Goal: Task Accomplishment & Management: Use online tool/utility

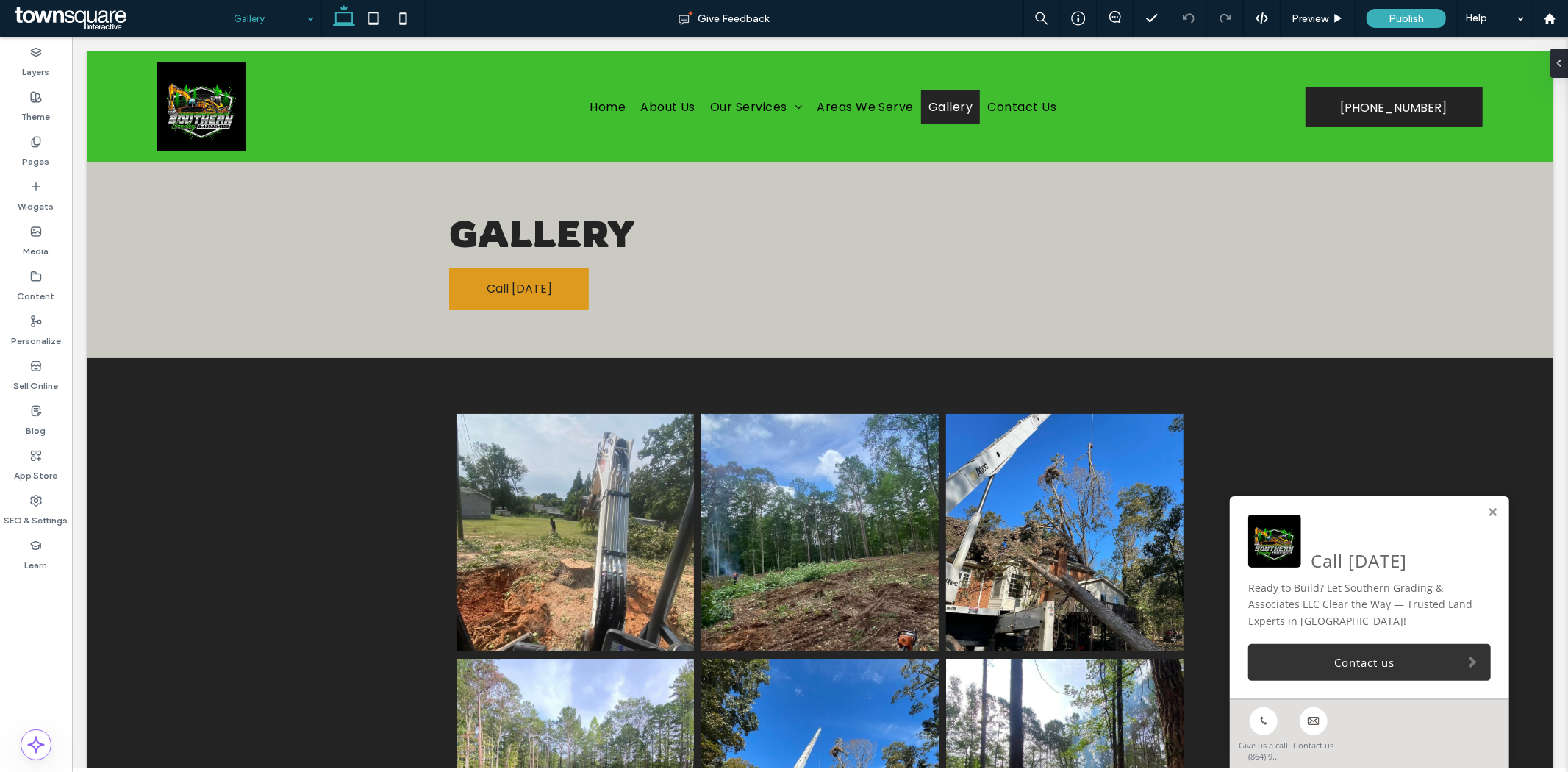
drag, startPoint x: 278, startPoint y: 13, endPoint x: 273, endPoint y: 30, distance: 17.7
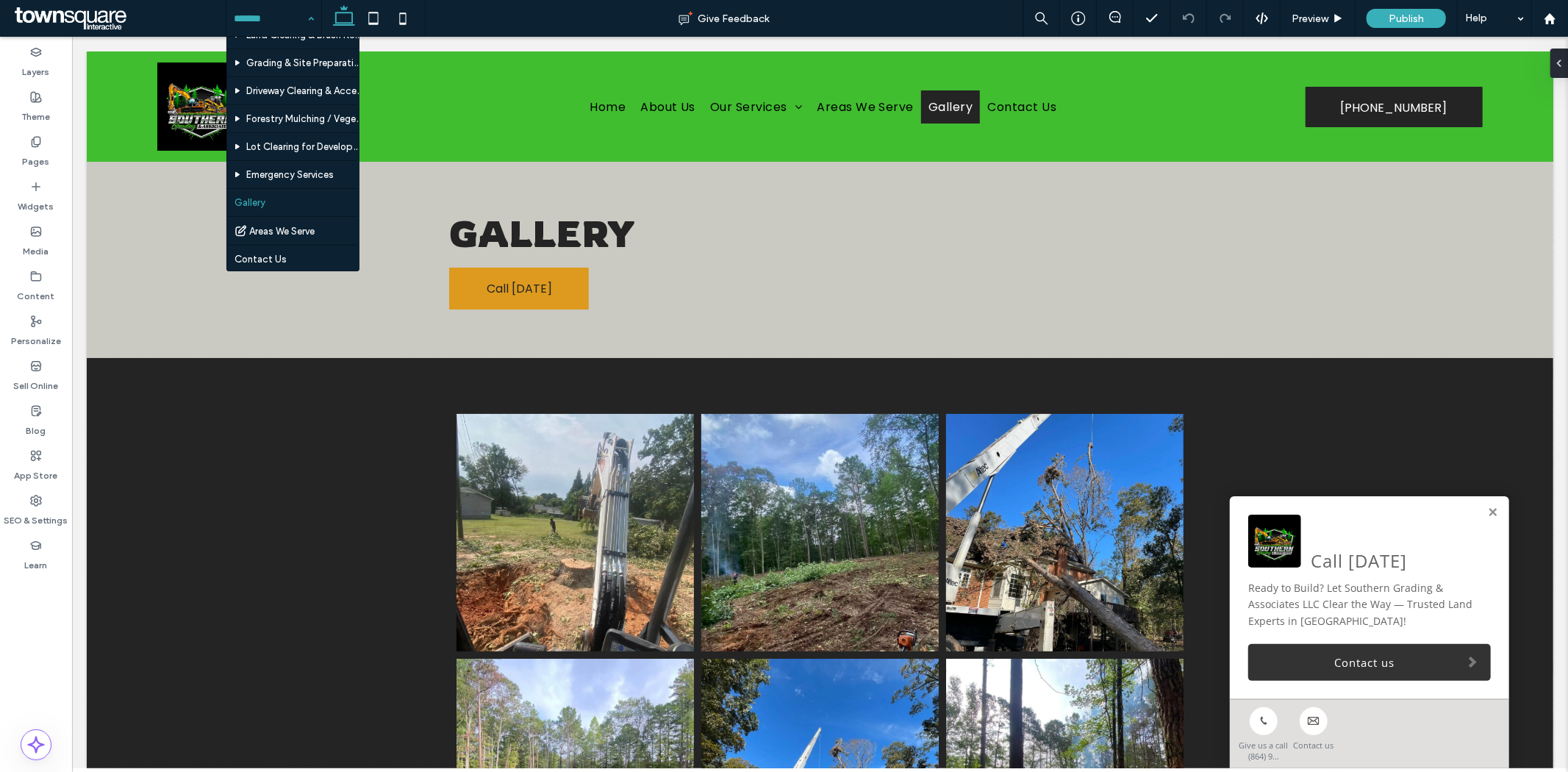
scroll to position [105, 0]
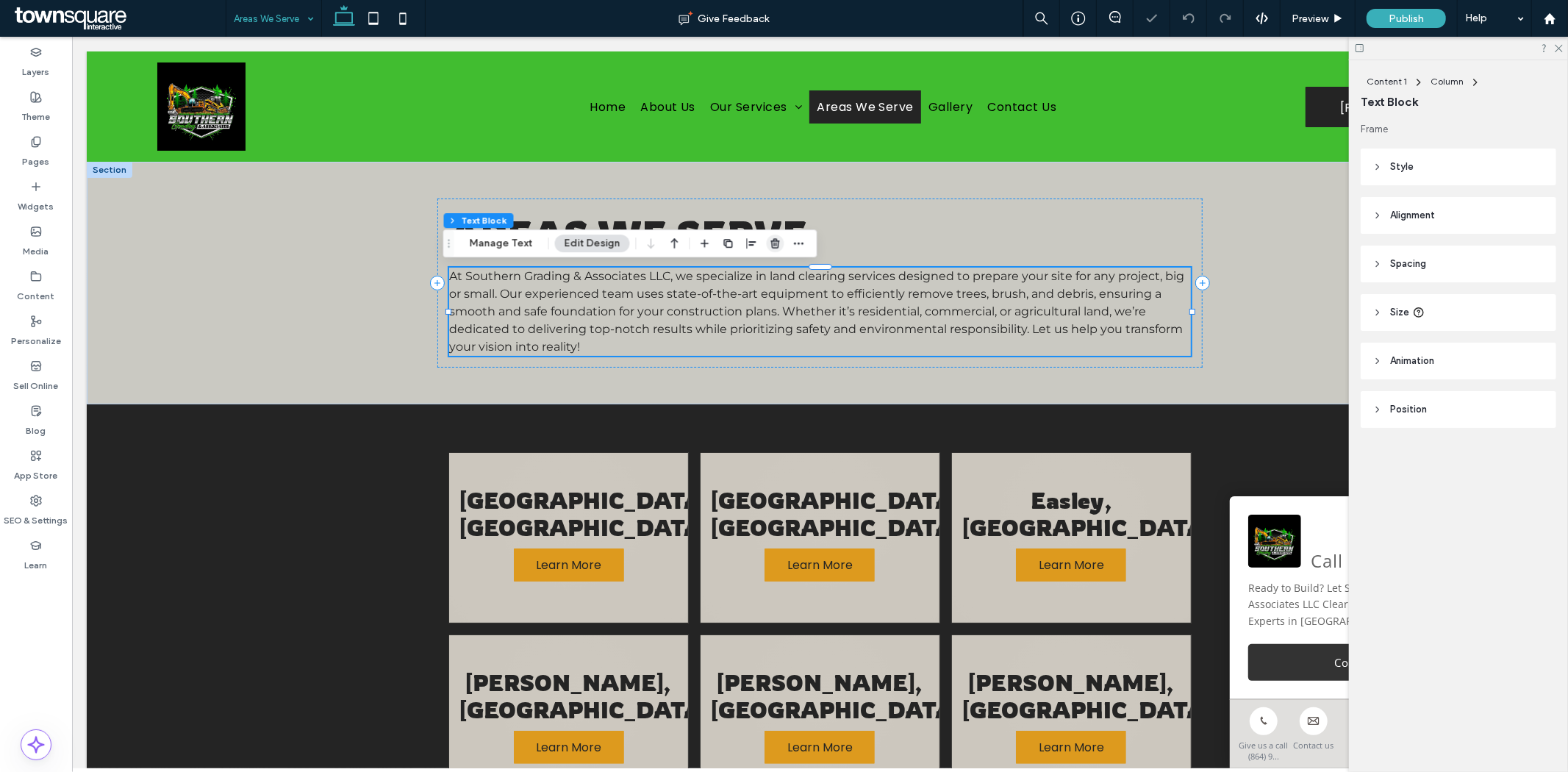
click at [769, 248] on icon "button" at bounding box center [775, 244] width 12 height 12
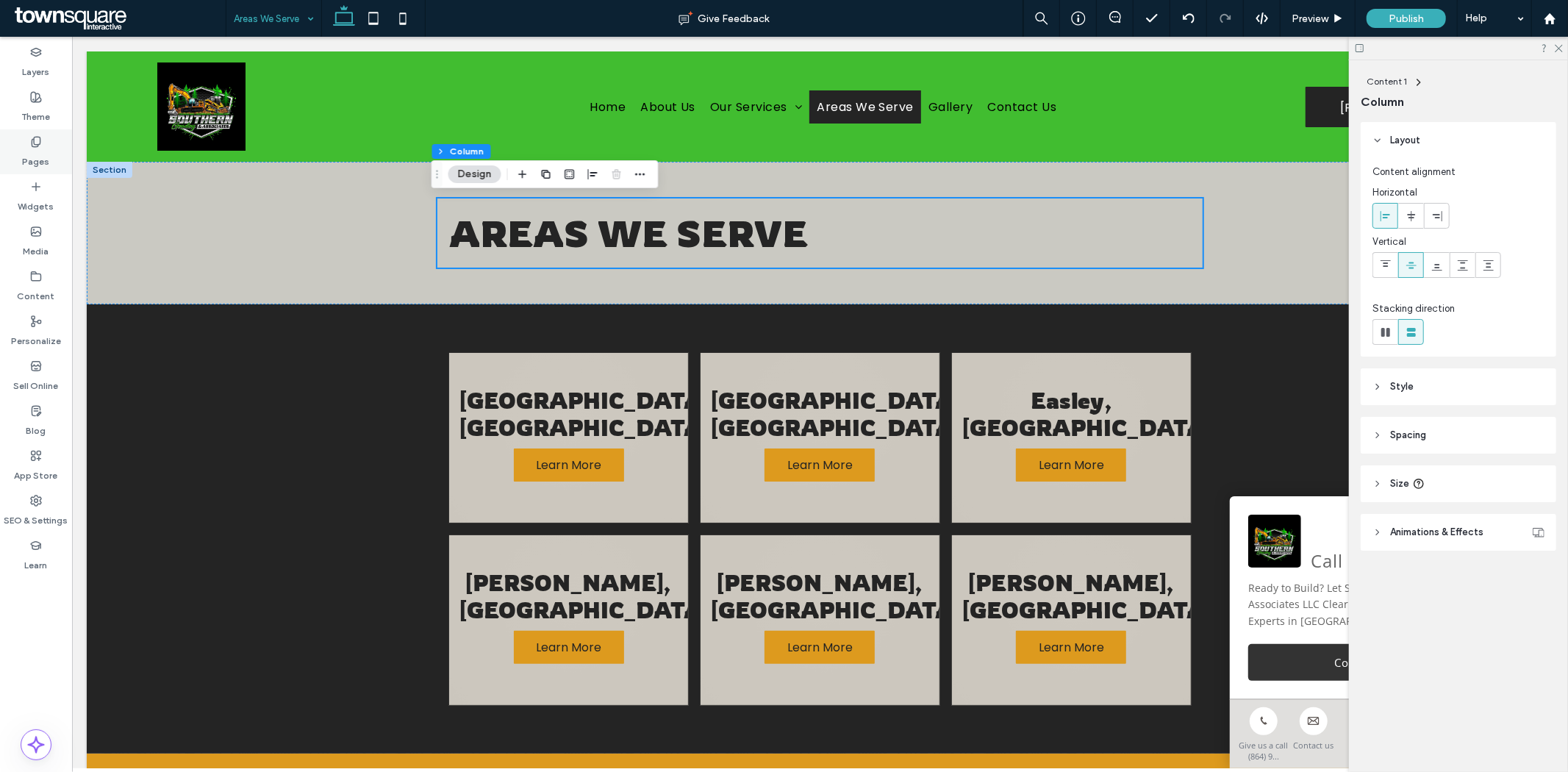
click at [48, 155] on label "Pages" at bounding box center [36, 157] width 28 height 21
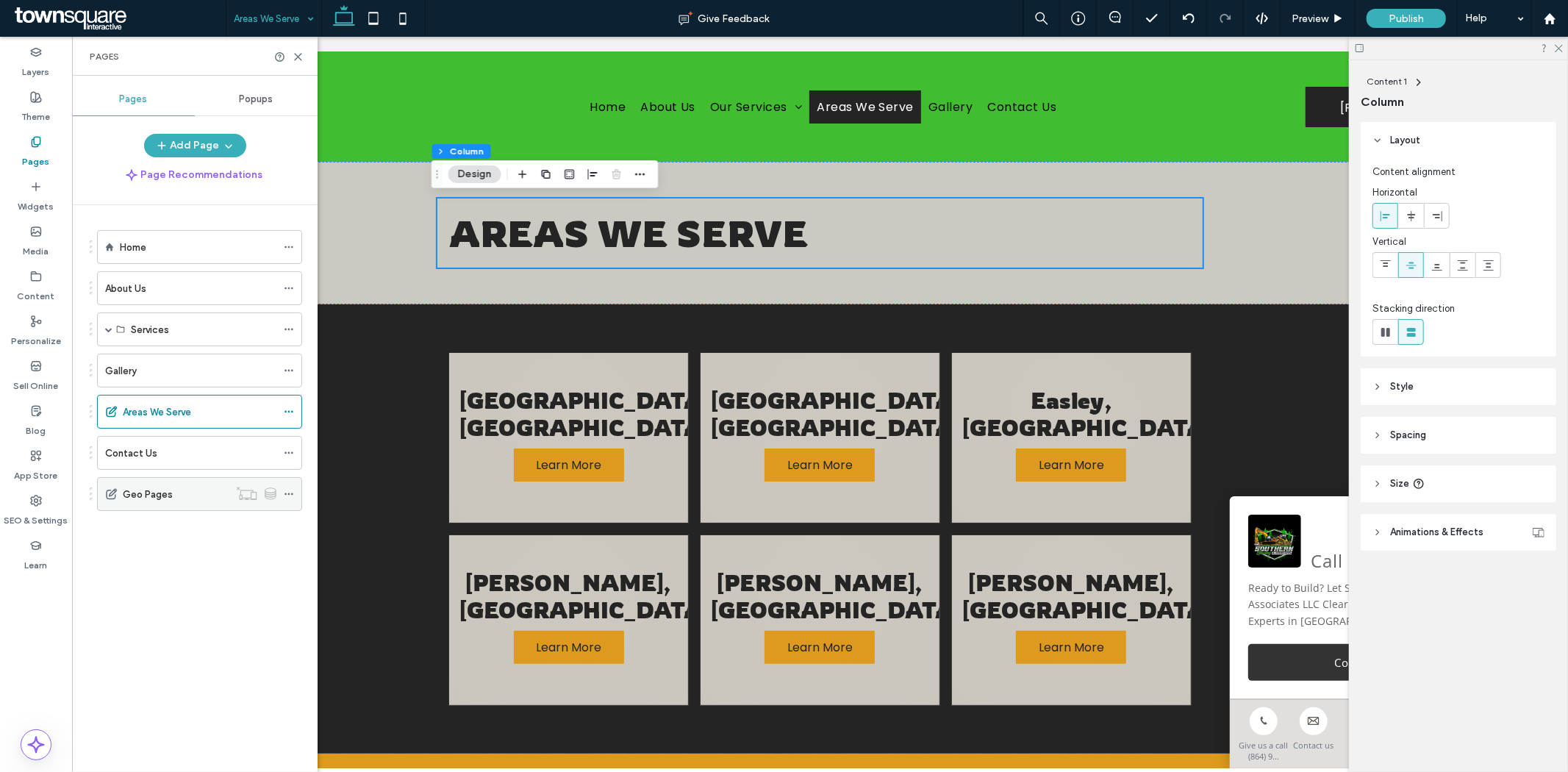
click at [131, 498] on label "Geo Pages" at bounding box center [147, 494] width 50 height 26
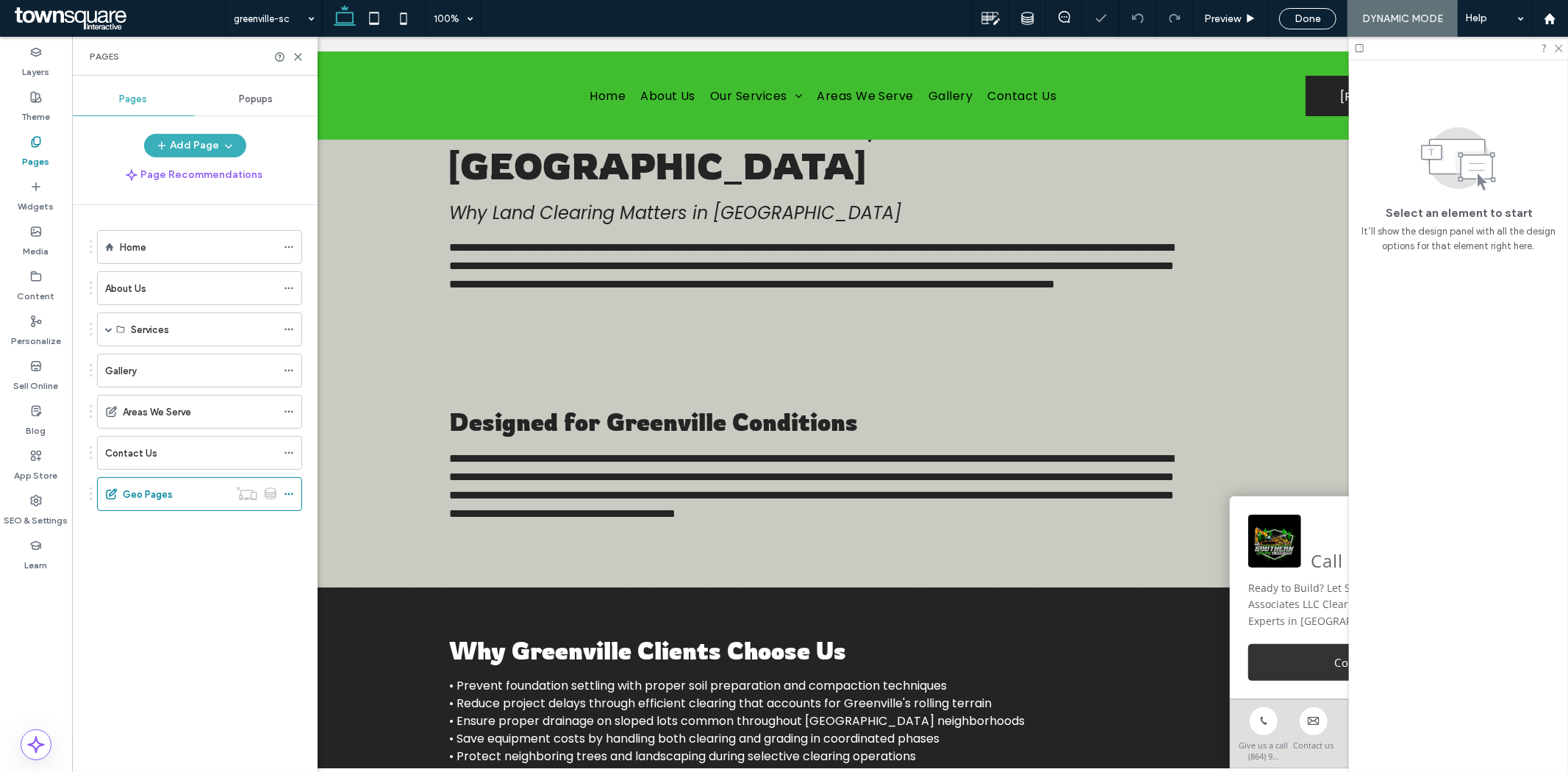
scroll to position [597, 0]
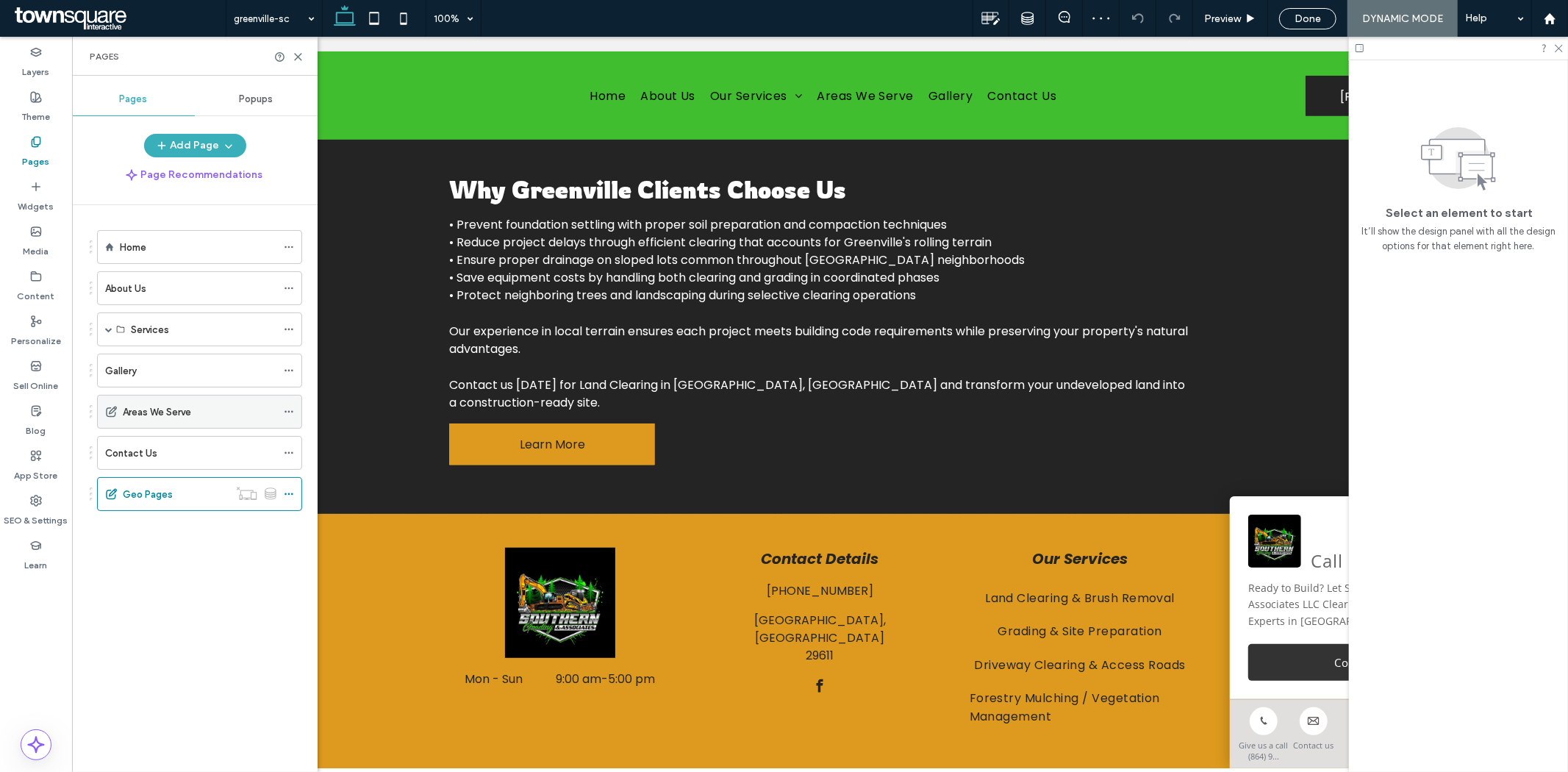
click at [143, 421] on div "Areas We Serve" at bounding box center [199, 412] width 153 height 32
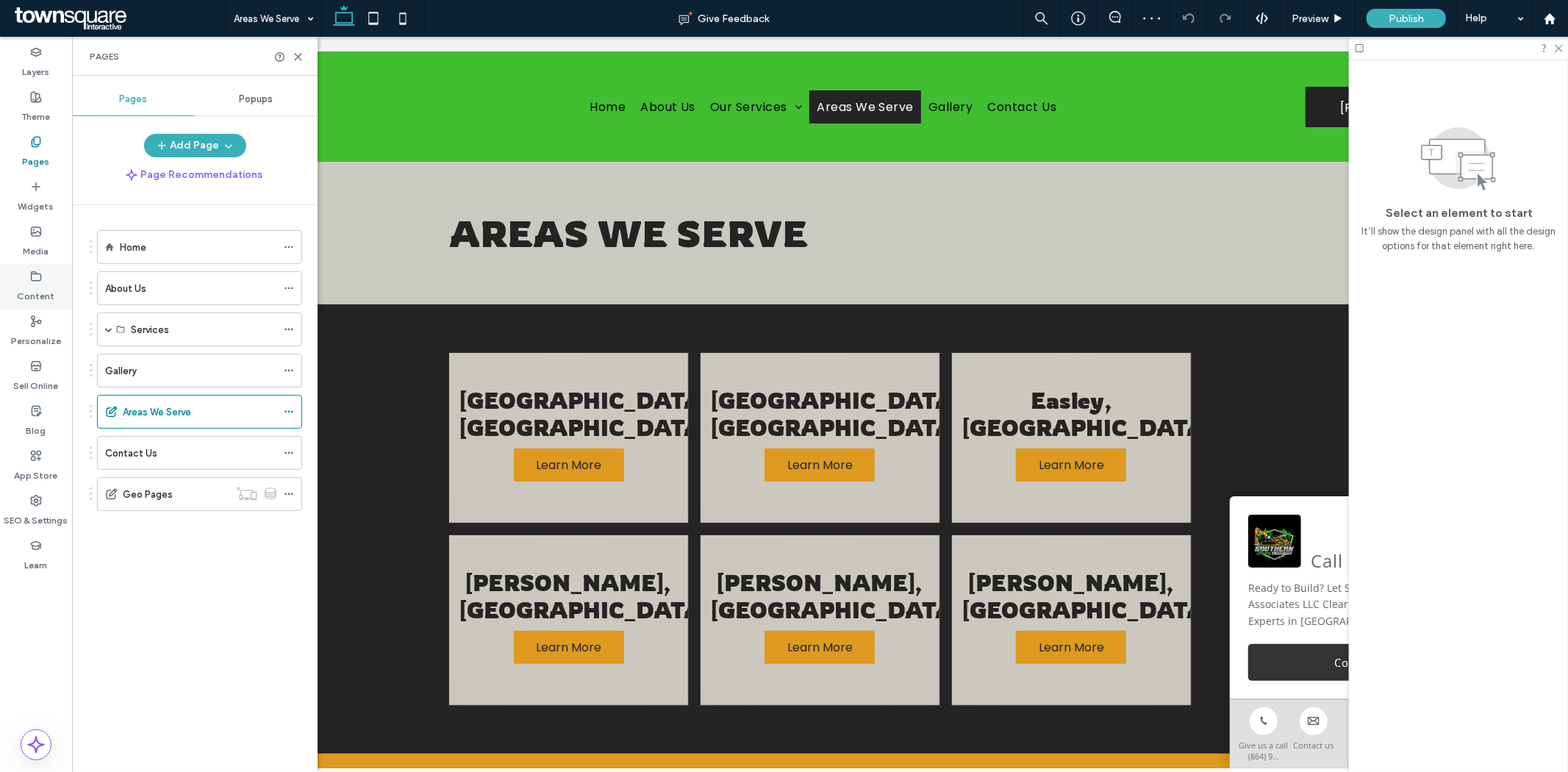
click at [27, 292] on label "Content" at bounding box center [36, 292] width 37 height 21
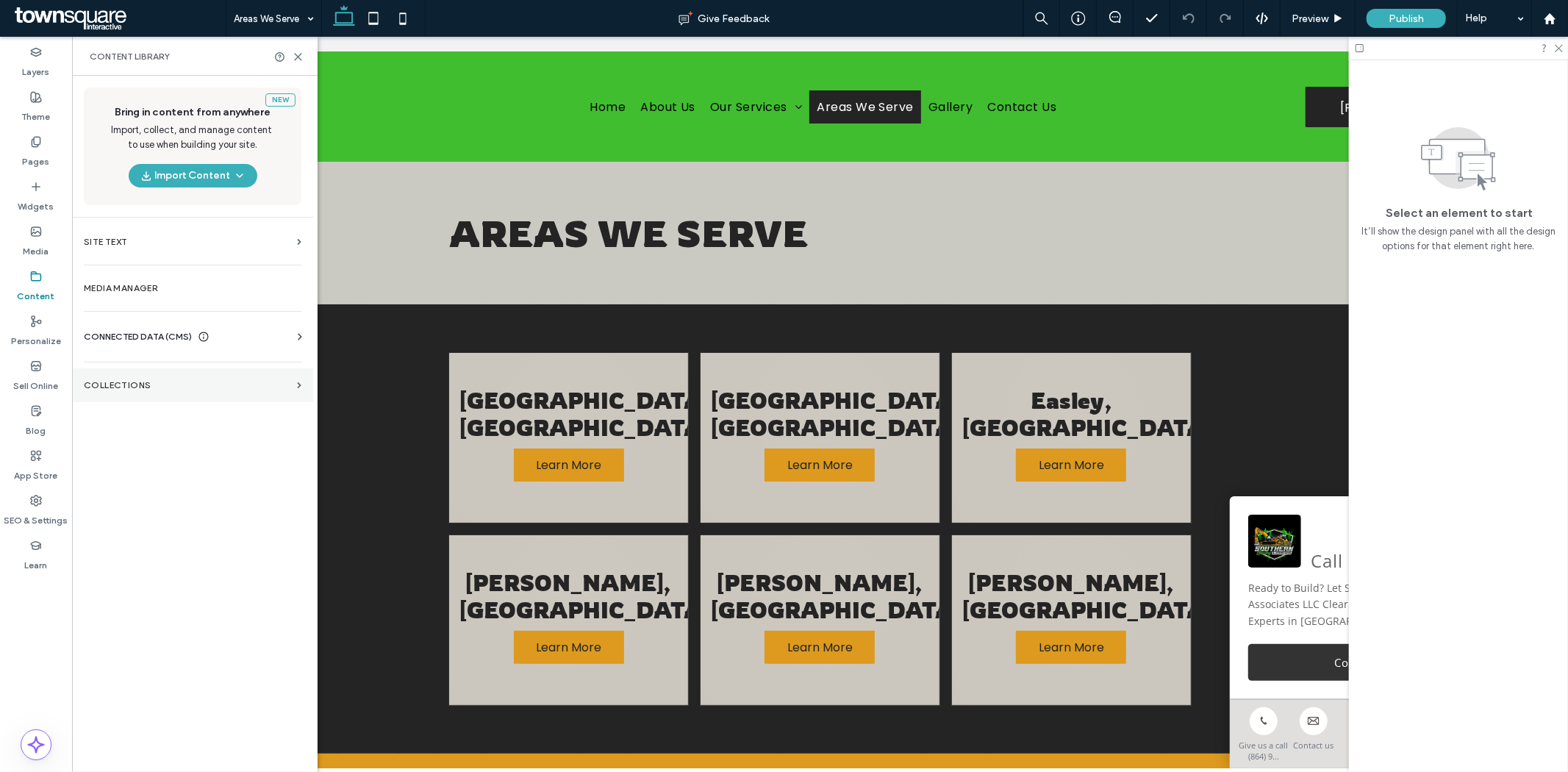
click at [127, 391] on section "Collections" at bounding box center [192, 385] width 241 height 33
